Goal: Task Accomplishment & Management: Complete application form

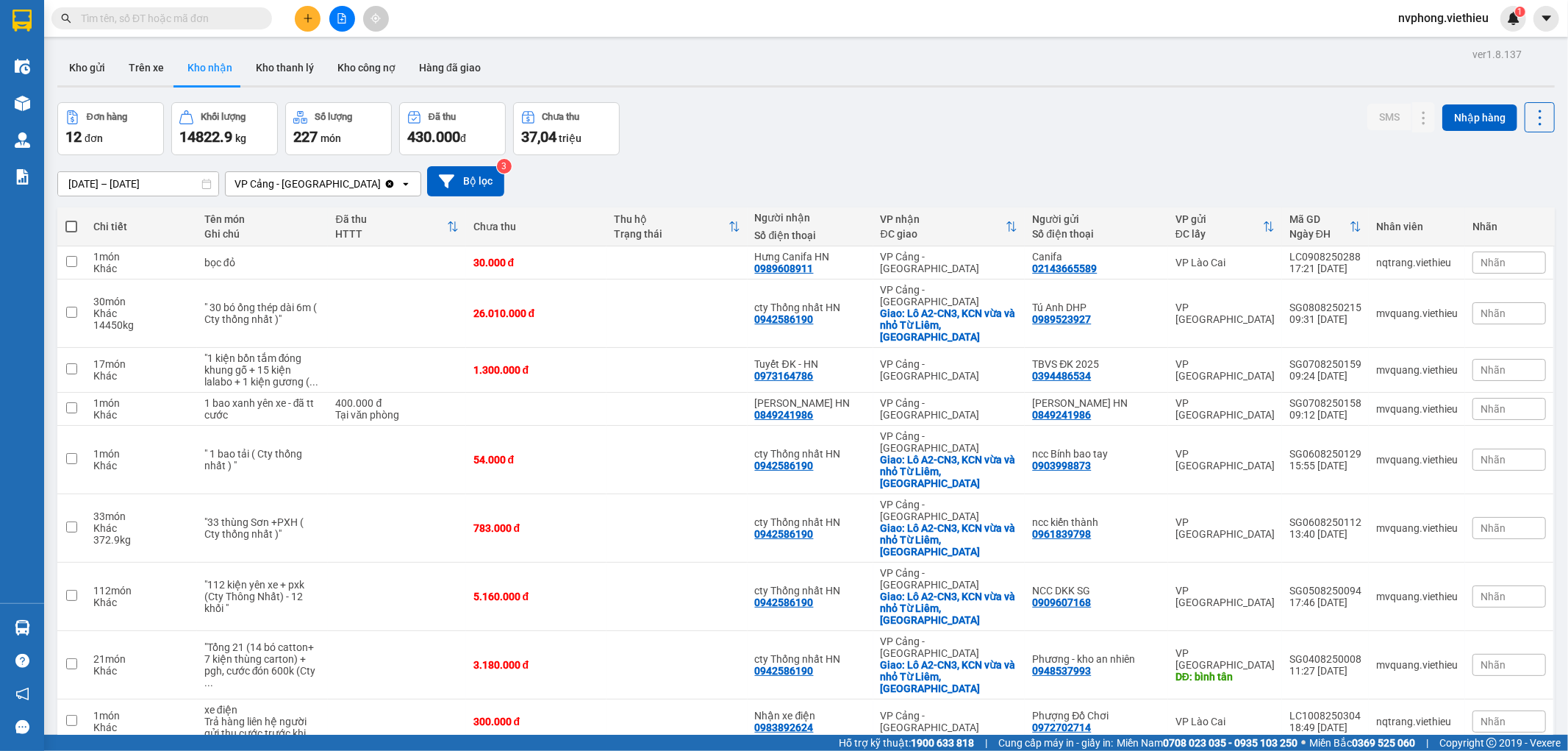
click at [209, 28] on span at bounding box center [162, 18] width 221 height 22
click at [299, 23] on button at bounding box center [308, 19] width 26 height 26
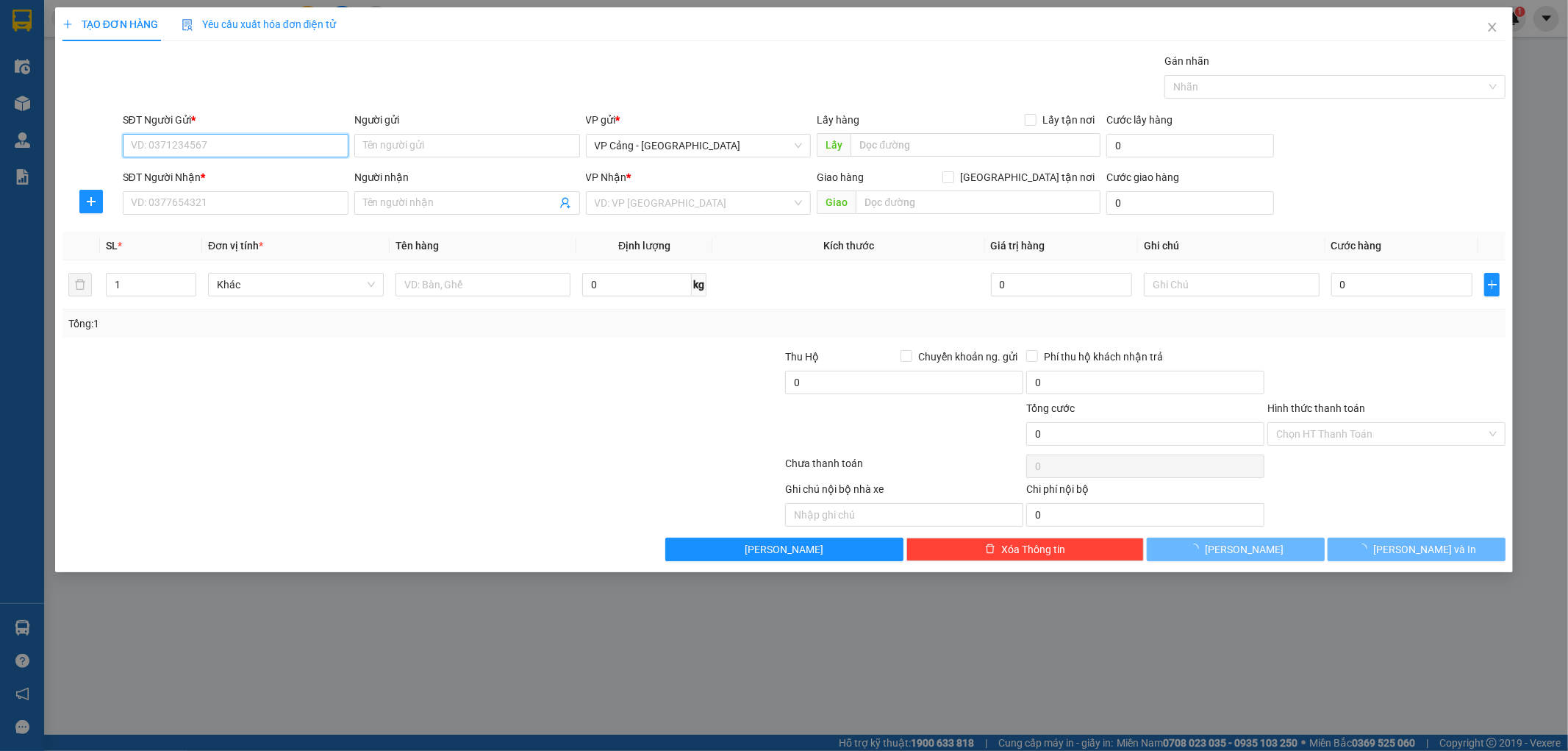
click at [239, 150] on input "SĐT Người Gửi *" at bounding box center [235, 145] width 226 height 24
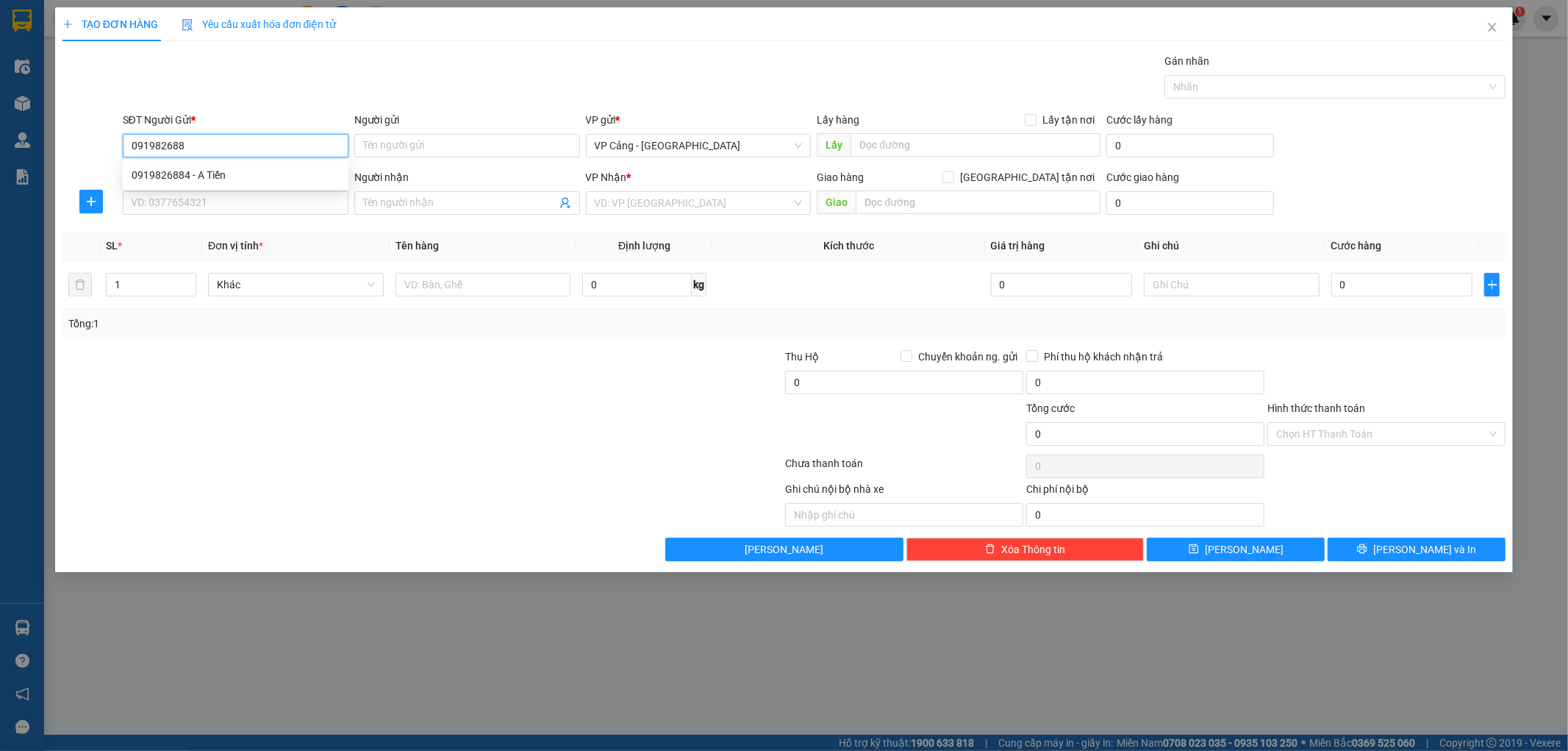
type input "0919826884"
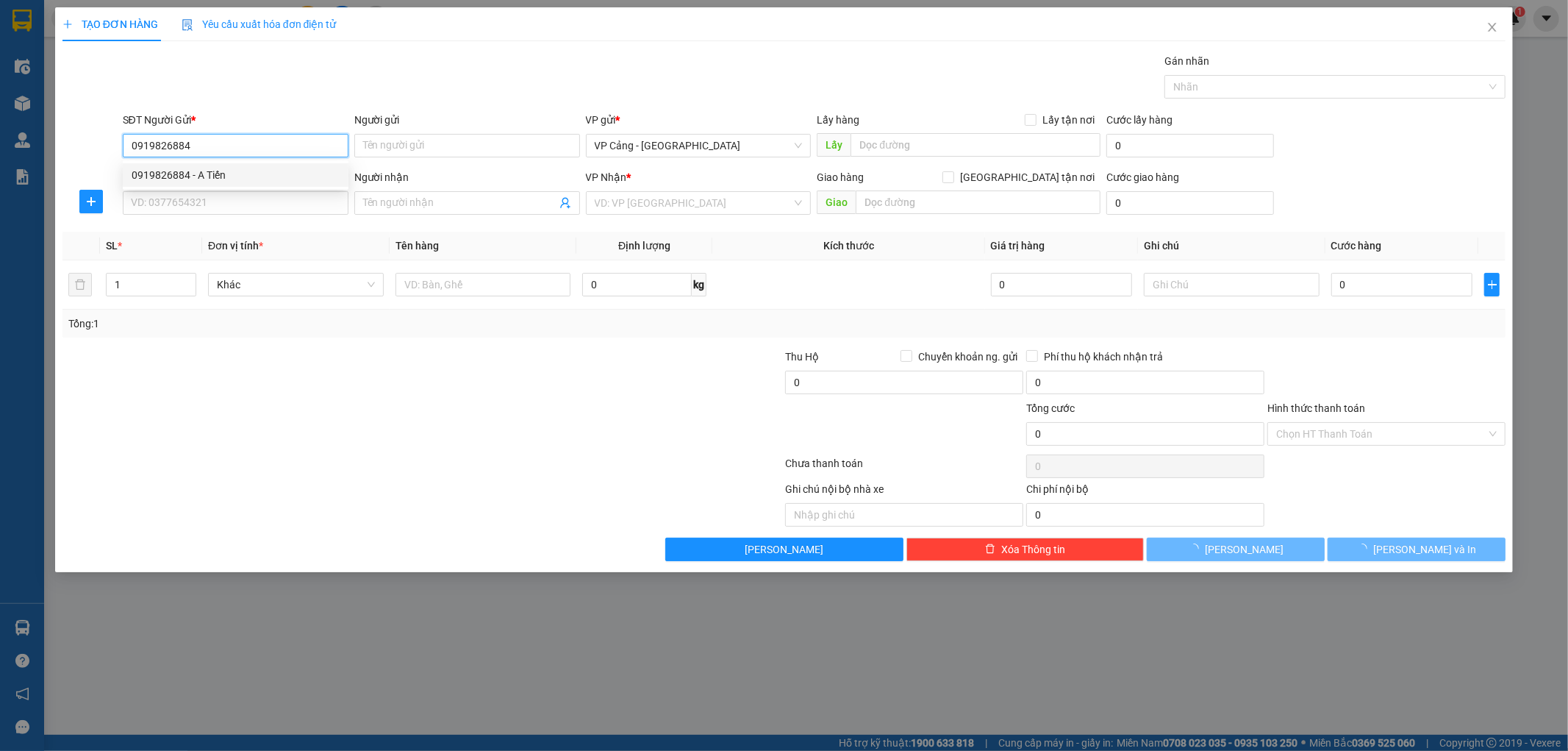
click at [246, 167] on div "0919826884 - A Tiến" at bounding box center [235, 175] width 208 height 16
type input "A Tiến"
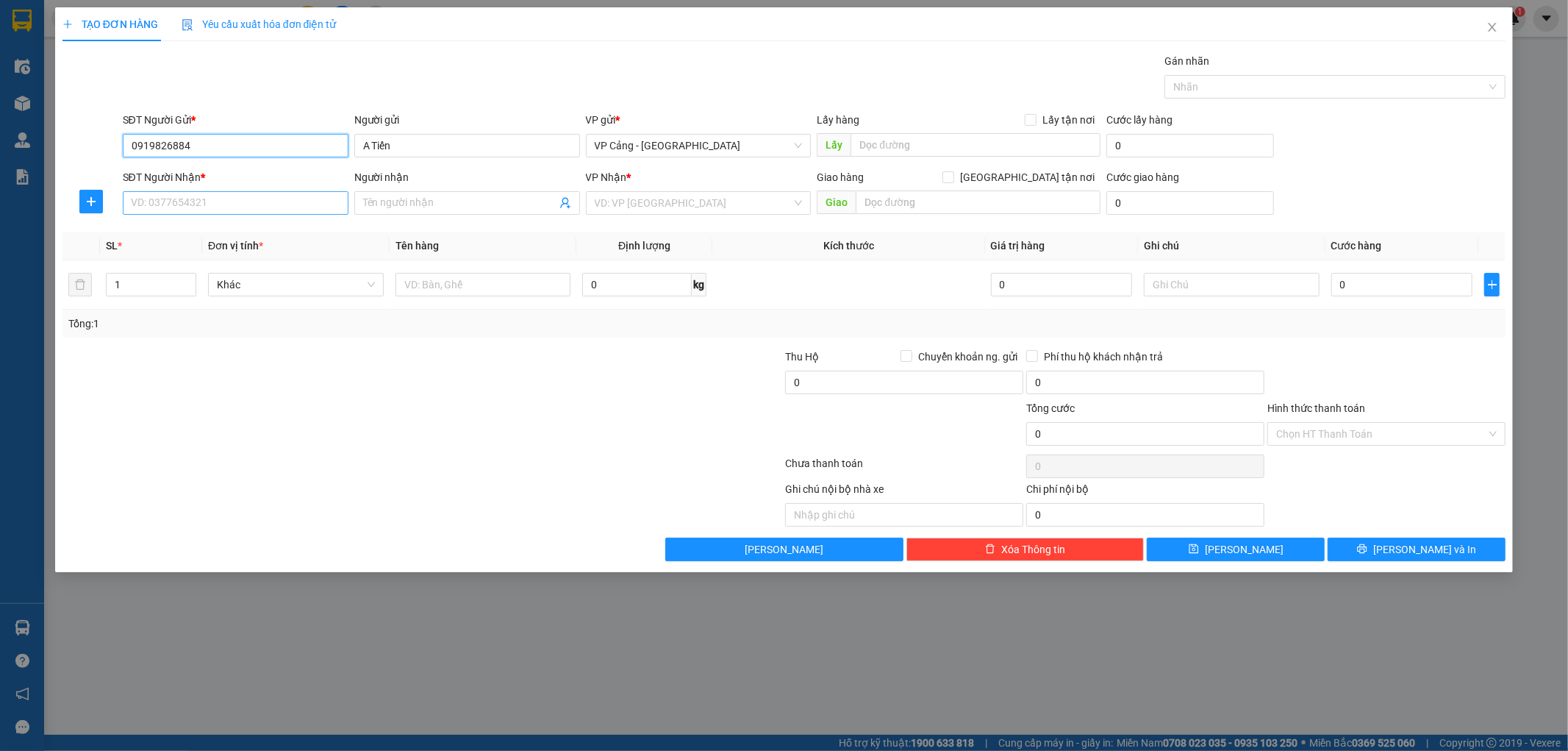
type input "0919826884"
click at [251, 196] on input "SĐT Người Nhận *" at bounding box center [235, 203] width 226 height 24
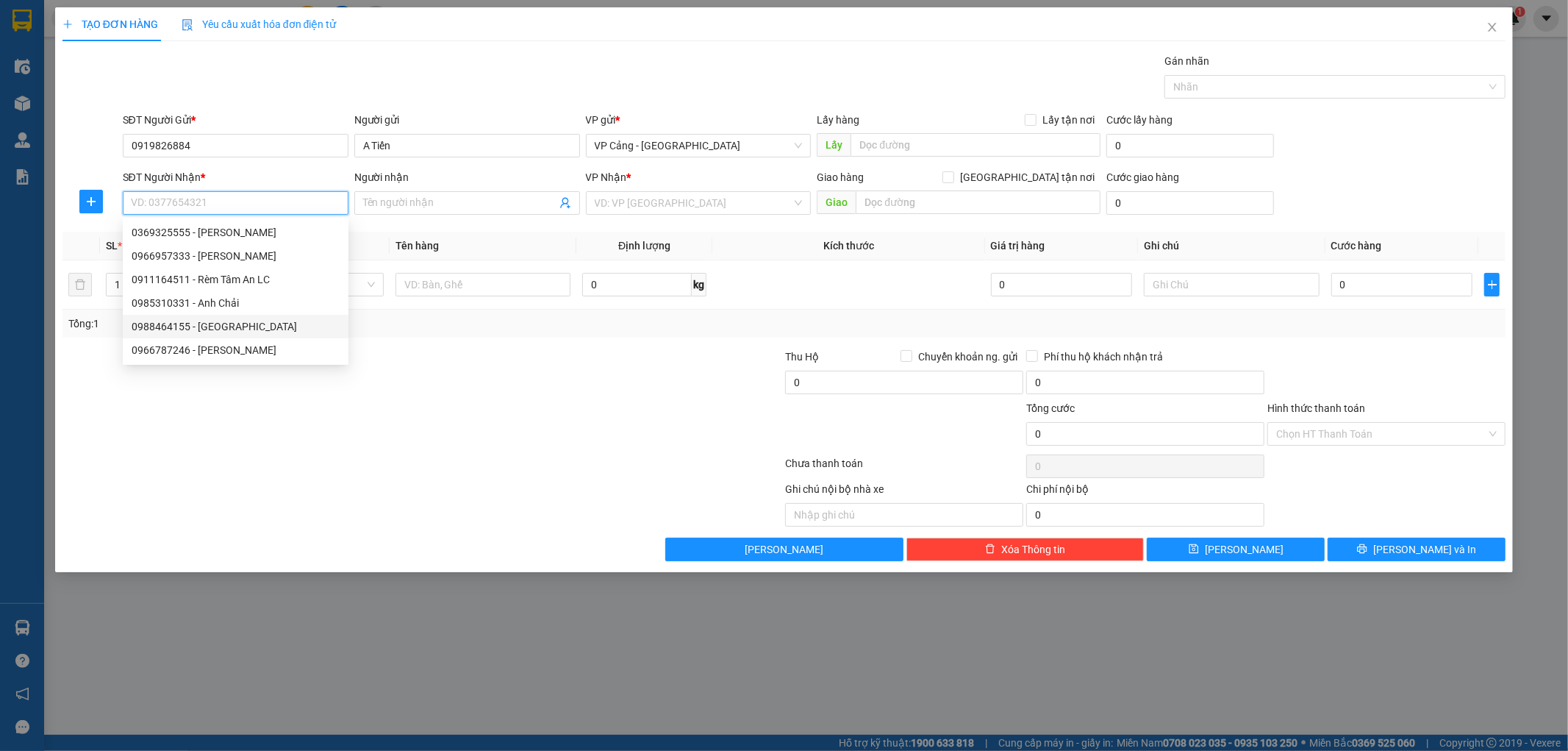
click at [252, 331] on div "0988464155 - [GEOGRAPHIC_DATA]" at bounding box center [235, 326] width 208 height 16
type input "0988464155"
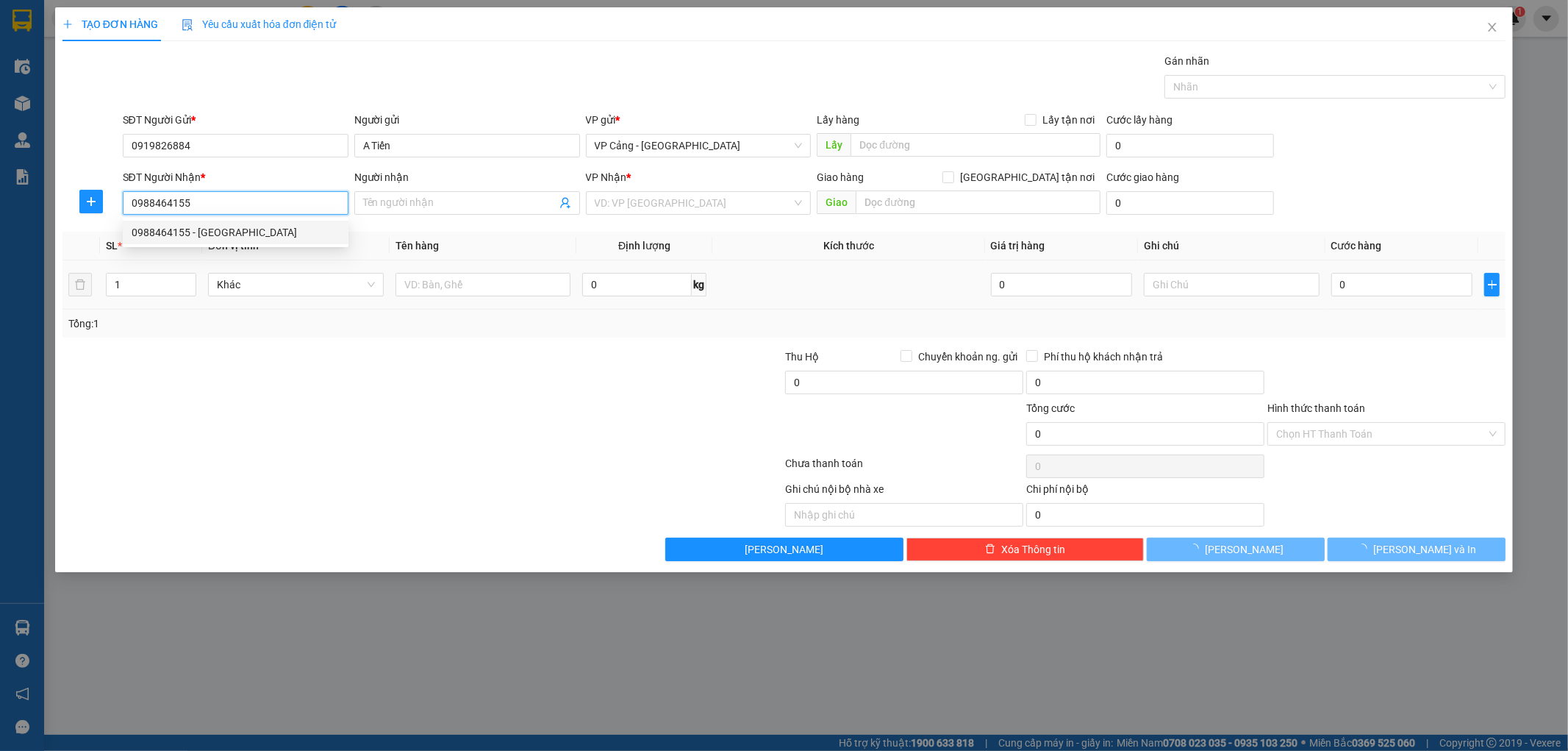
type input "Sáng Huế"
checkbox input "true"
type input "Trường Chính trị B6"
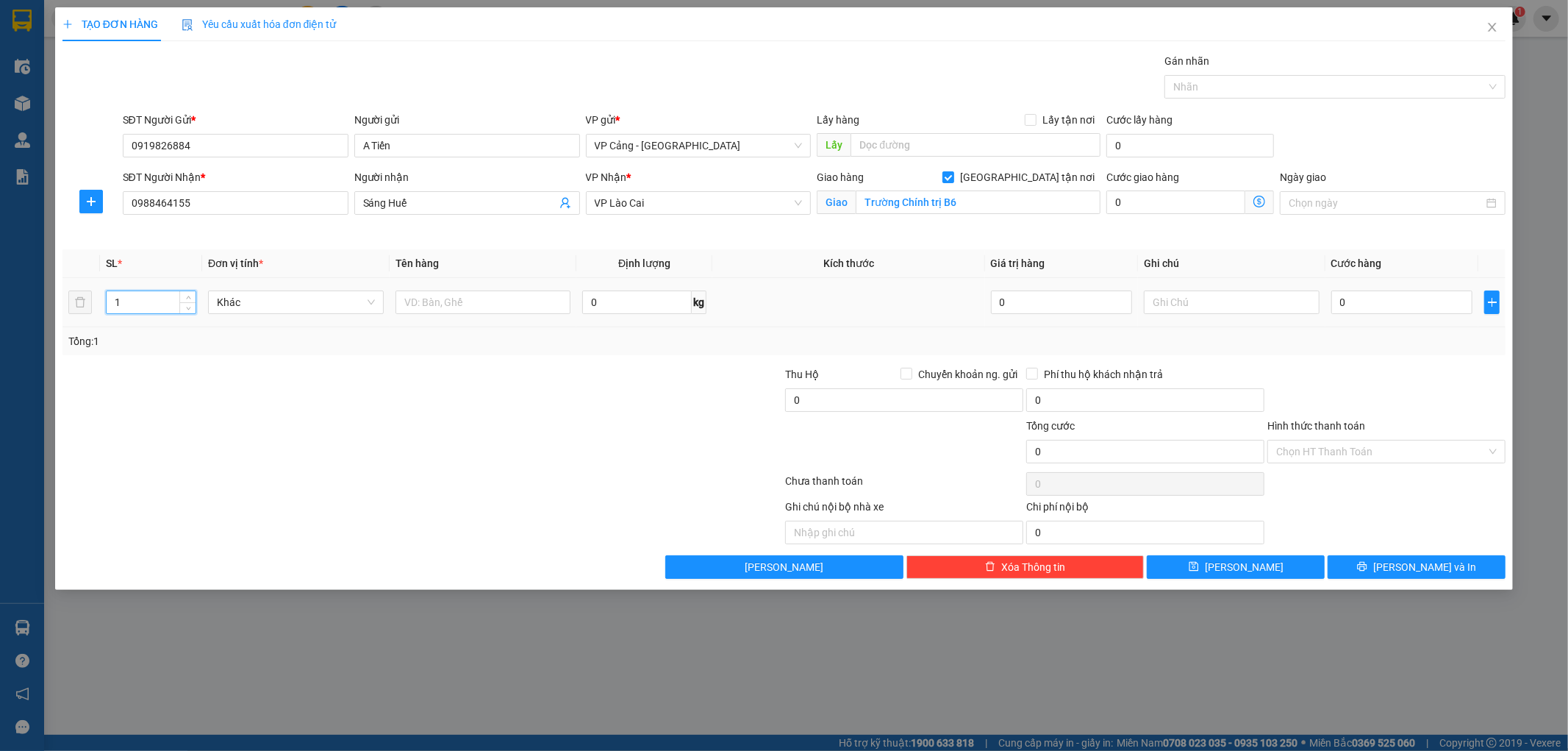
click at [147, 296] on input "1" at bounding box center [151, 302] width 89 height 22
type input "2"
click at [497, 295] on input "text" at bounding box center [483, 302] width 175 height 24
type input "2 kiện rèm"
click at [1432, 303] on input "0" at bounding box center [1402, 302] width 141 height 24
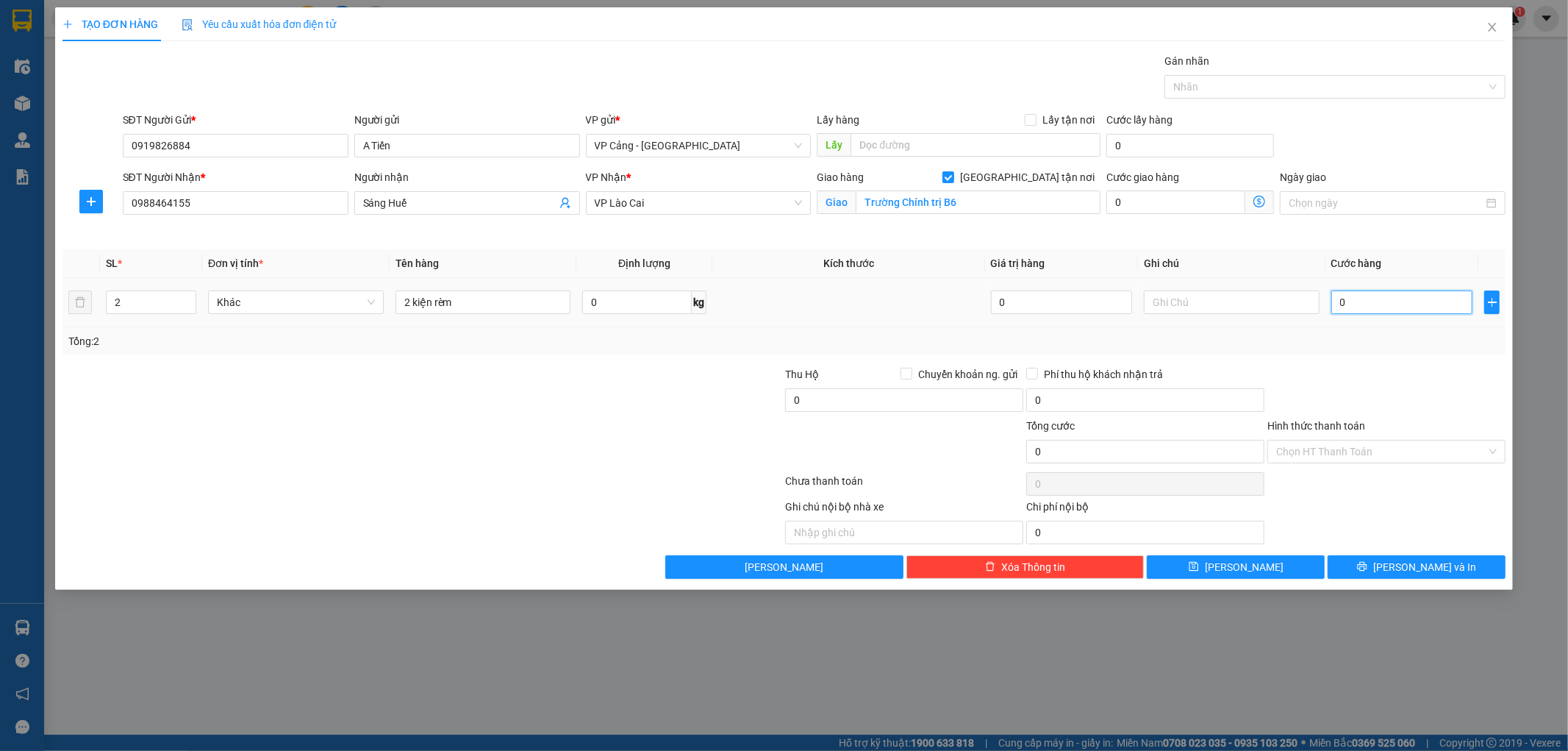
type input "1"
type input "1.000"
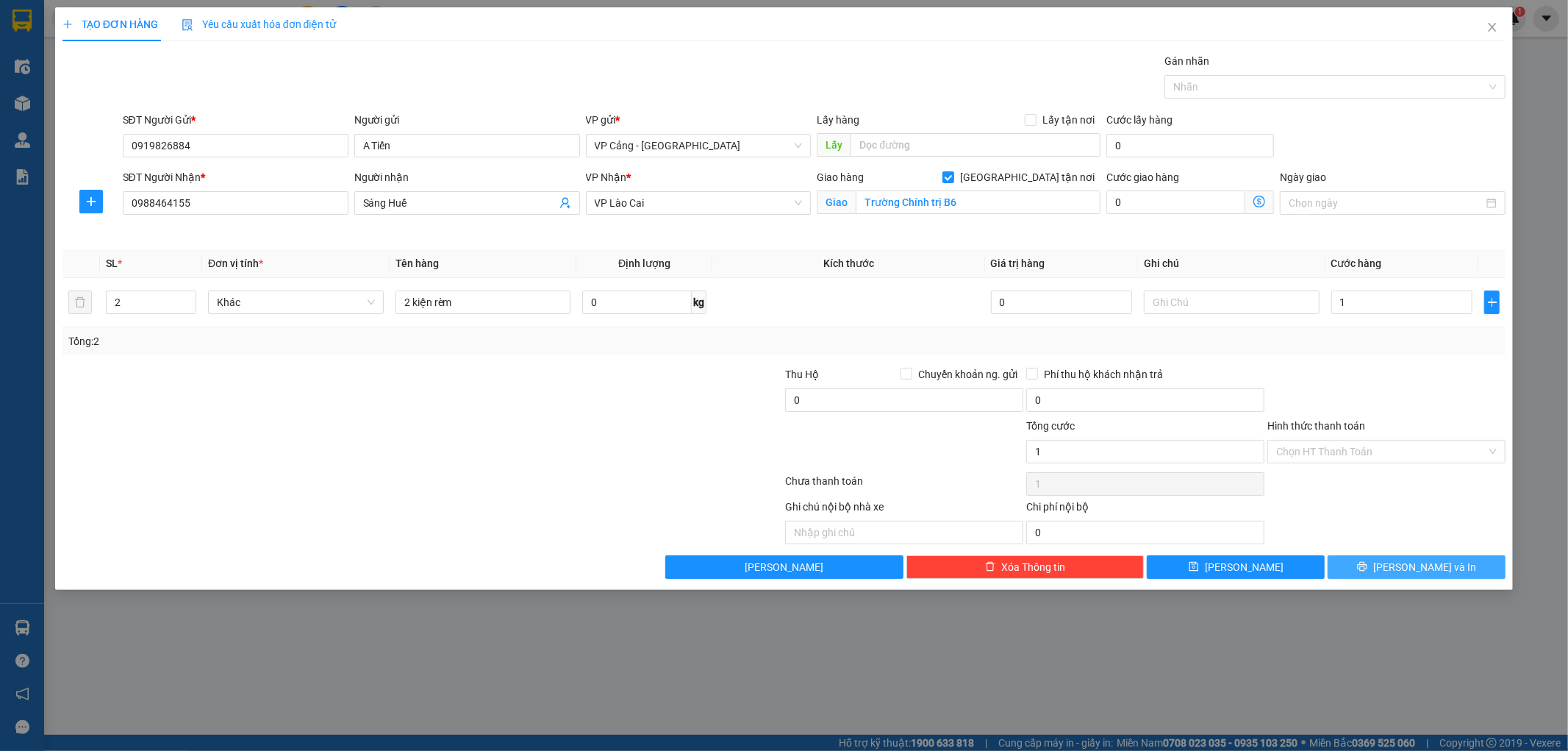
type input "1.000"
click at [1442, 576] on button "[PERSON_NAME] và In" at bounding box center [1416, 567] width 178 height 24
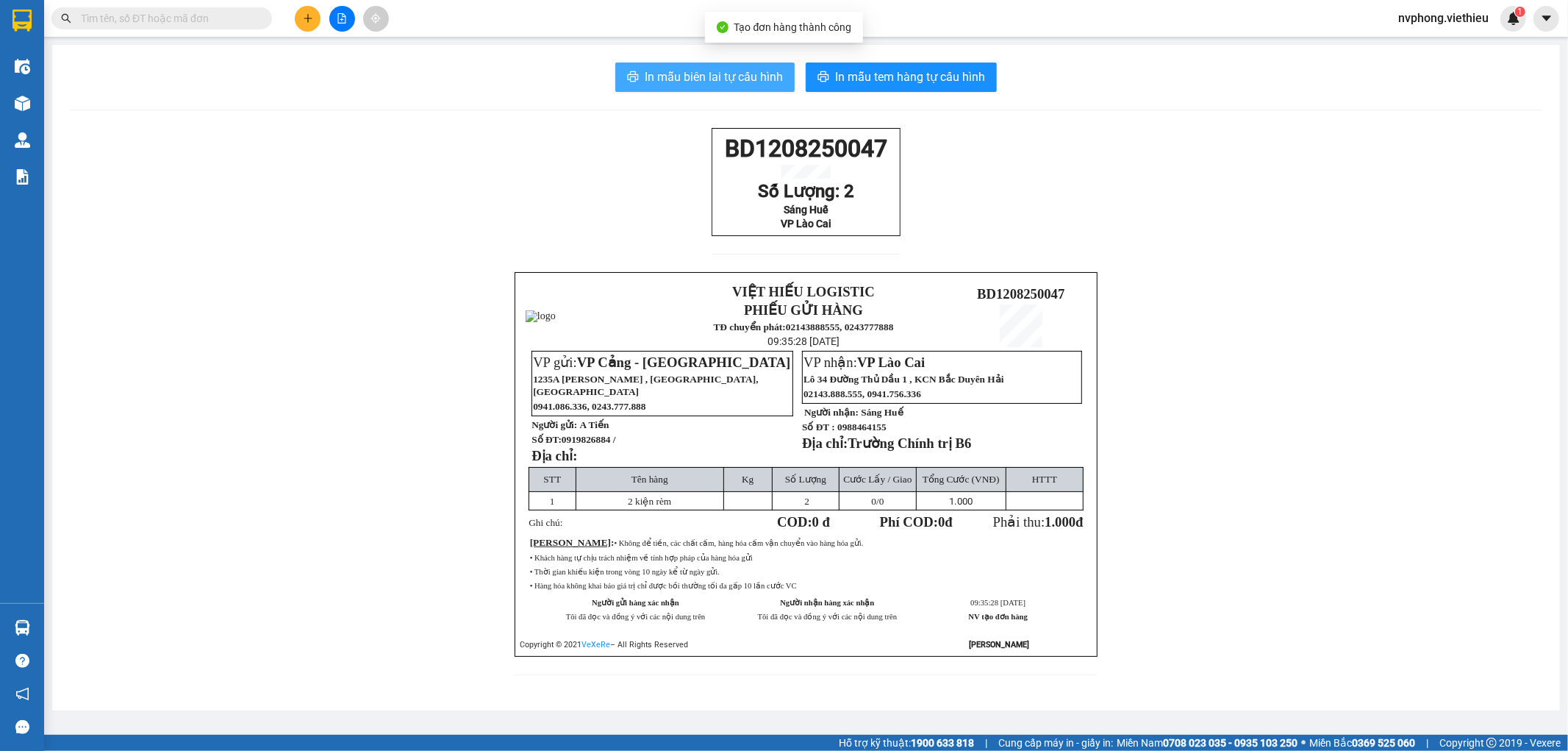
click at [726, 87] on button "In mẫu biên lai tự cấu hình" at bounding box center [704, 77] width 179 height 29
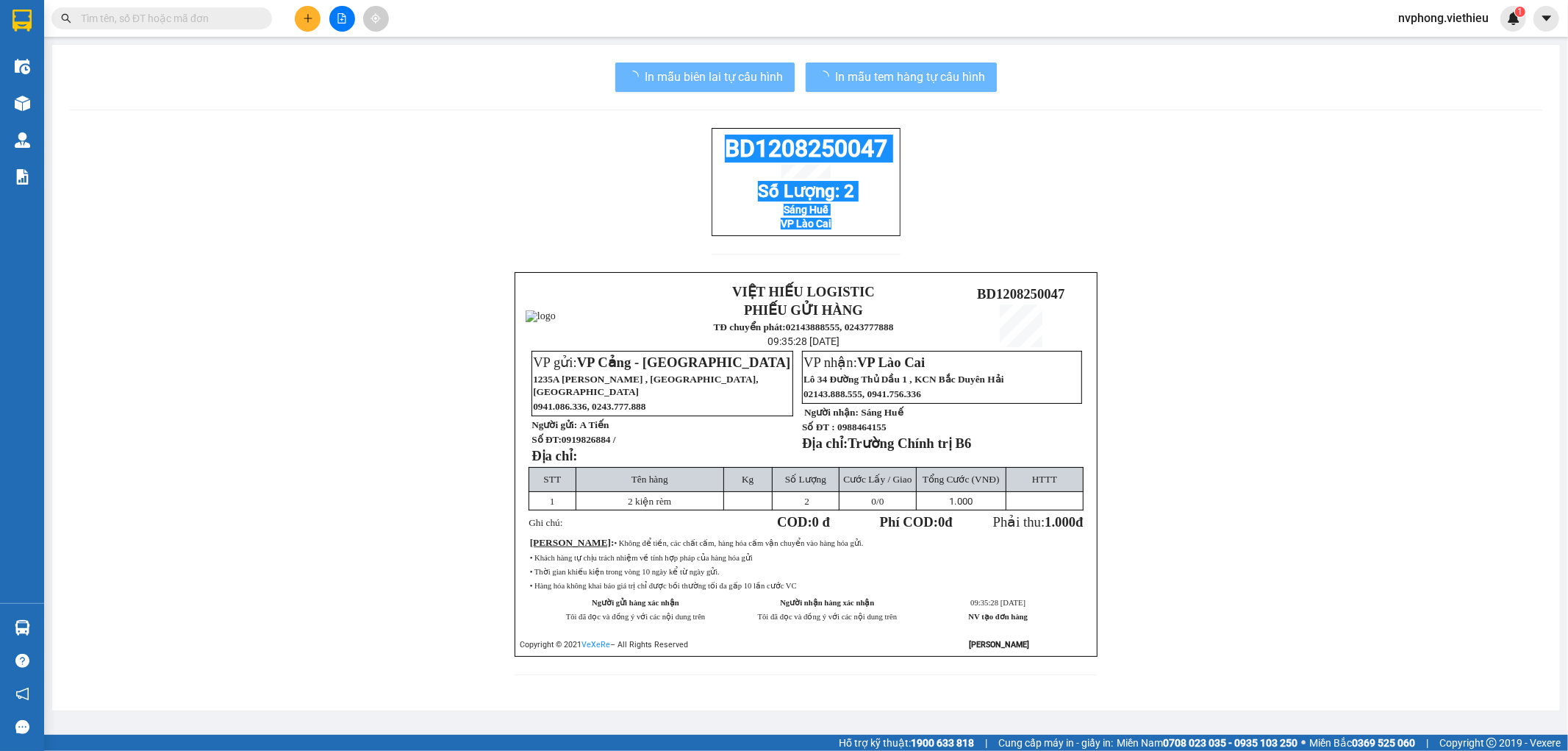
click at [715, 149] on div "BD1208250047 Số Lượng: 2 Sáng Huế VP Lào Cai" at bounding box center [806, 182] width 189 height 108
